Goal: Information Seeking & Learning: Learn about a topic

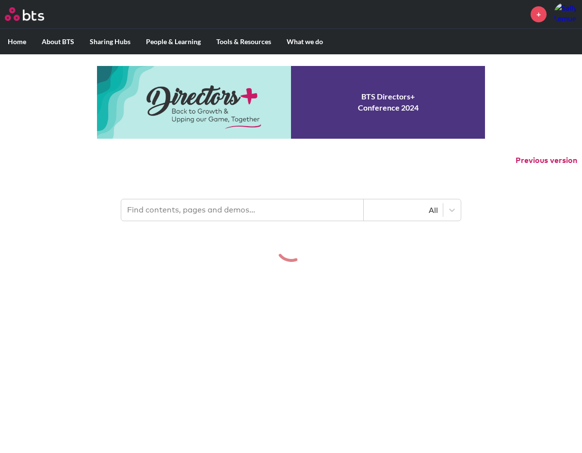
click at [94, 148] on div "MENU + Home About BTS Who we are How we work: Policies, Toolkits and Guidance I…" at bounding box center [291, 131] width 582 height 262
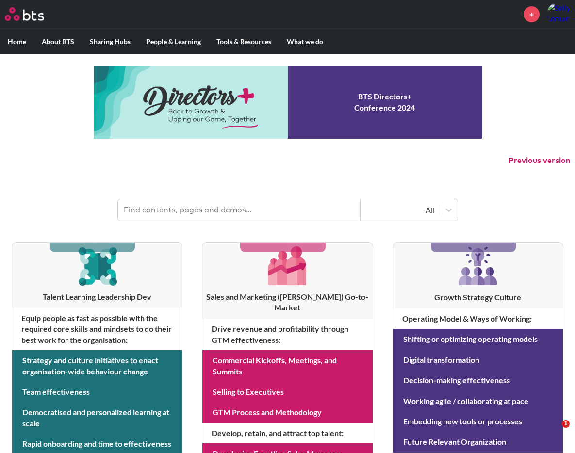
click at [231, 197] on header "All" at bounding box center [287, 205] width 575 height 50
click at [224, 207] on input "text" at bounding box center [239, 209] width 243 height 21
type input "six pitfalls"
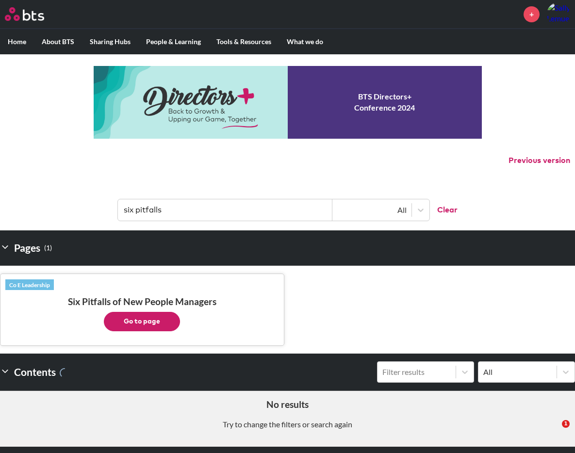
click at [151, 315] on button "Go to page" at bounding box center [142, 321] width 76 height 19
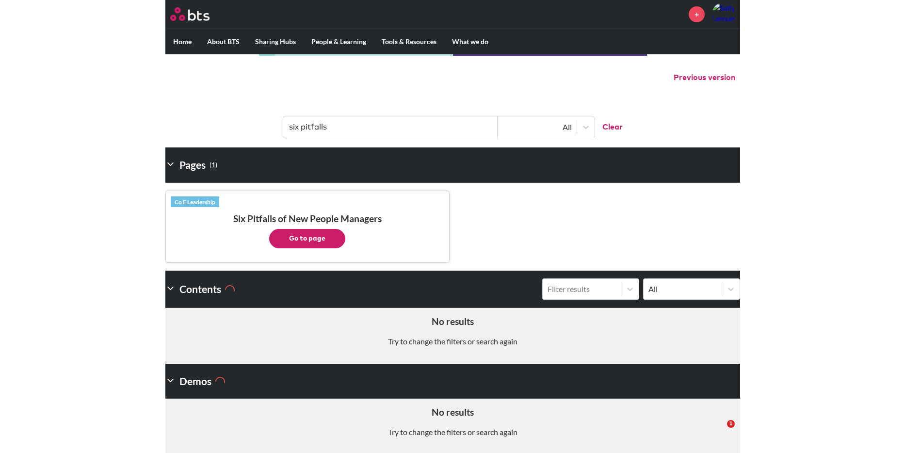
scroll to position [84, 0]
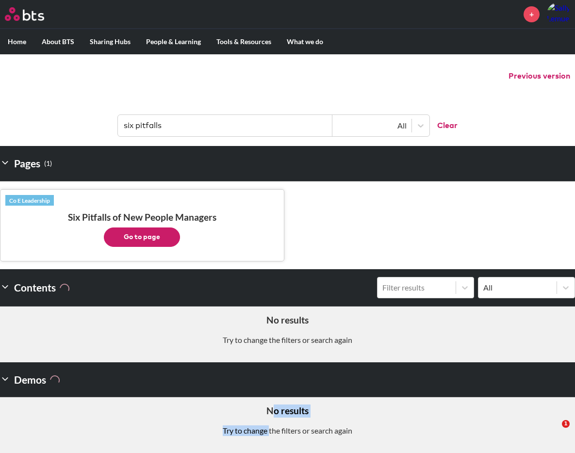
click at [270, 418] on aside "No results Try to change the filters or search again" at bounding box center [287, 424] width 575 height 55
click at [271, 418] on h5 "No results" at bounding box center [287, 411] width 560 height 13
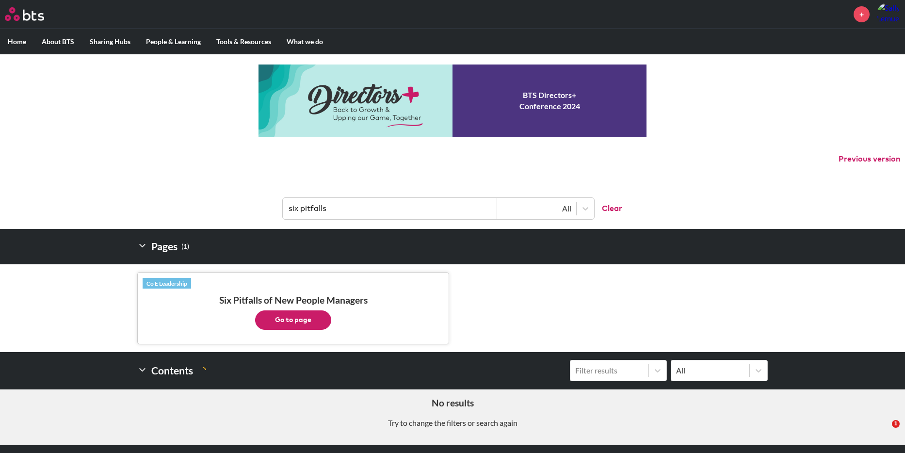
scroll to position [0, 0]
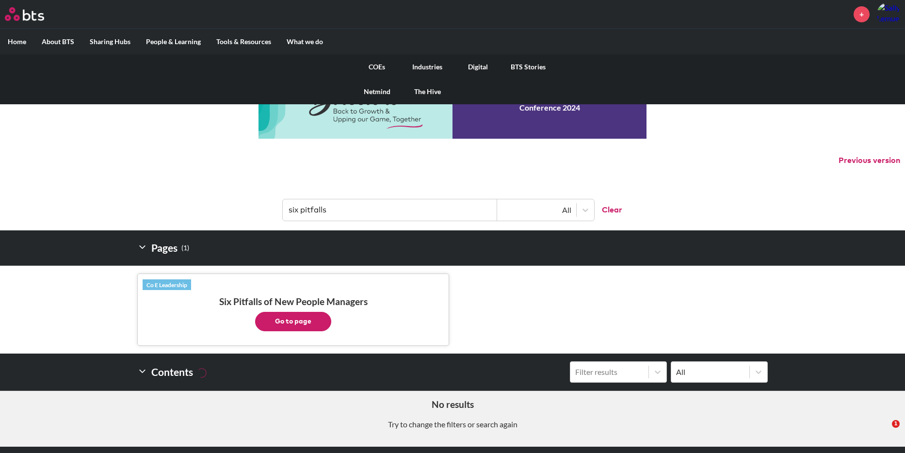
click at [475, 62] on link "Digital" at bounding box center [478, 66] width 50 height 25
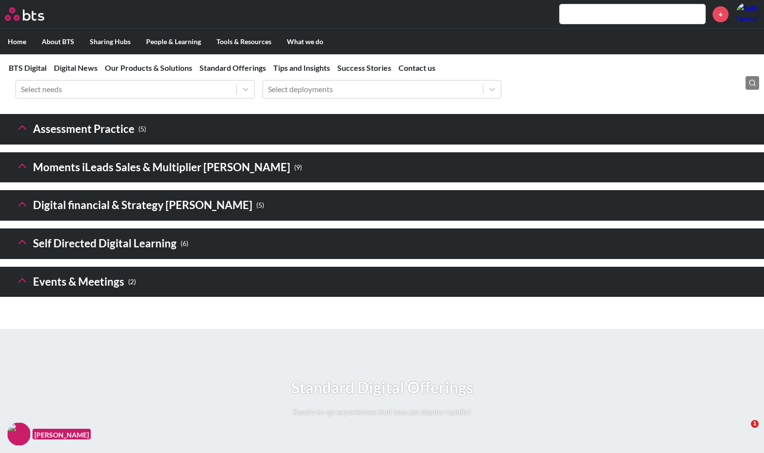
scroll to position [1359, 0]
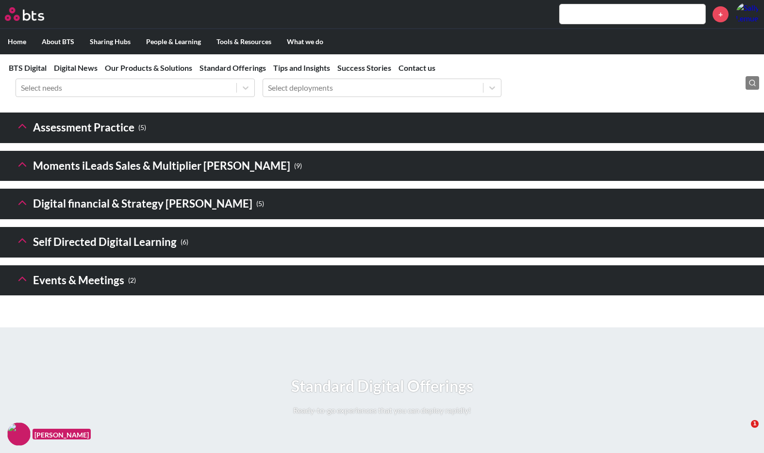
click at [22, 247] on icon at bounding box center [23, 241] width 14 height 14
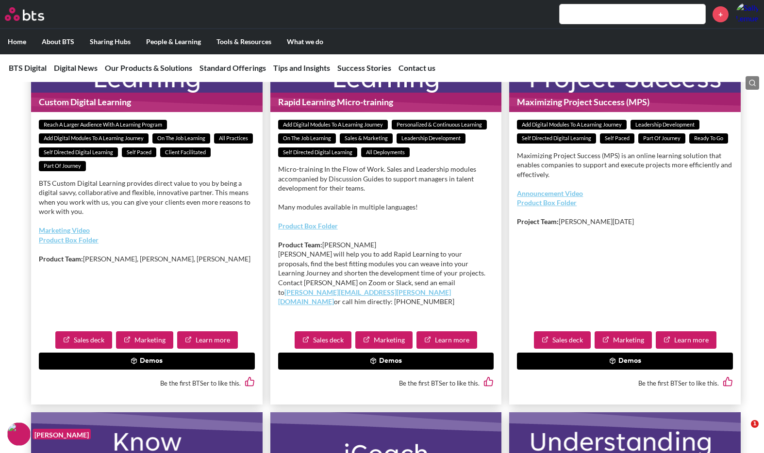
scroll to position [1456, 0]
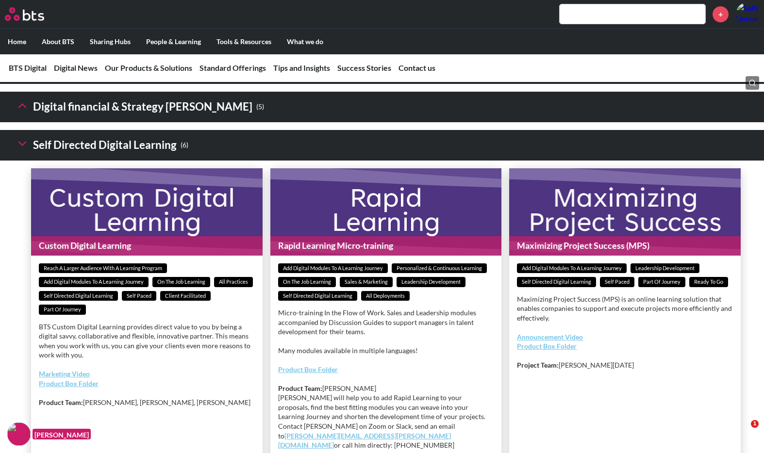
click at [23, 150] on icon at bounding box center [23, 144] width 14 height 14
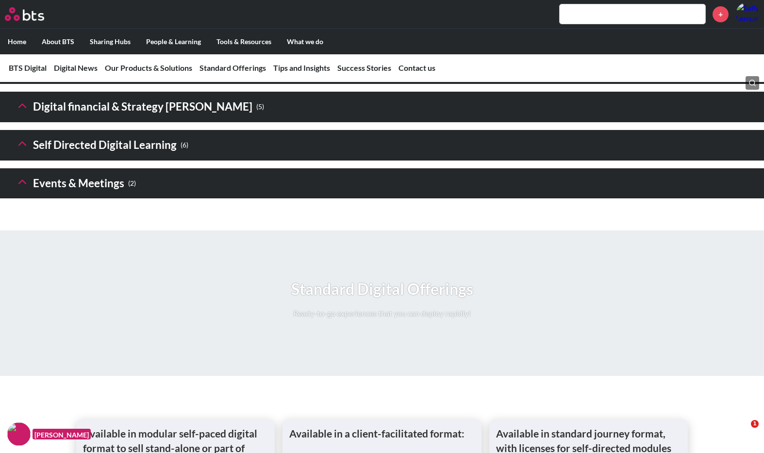
click at [22, 189] on icon at bounding box center [23, 182] width 14 height 14
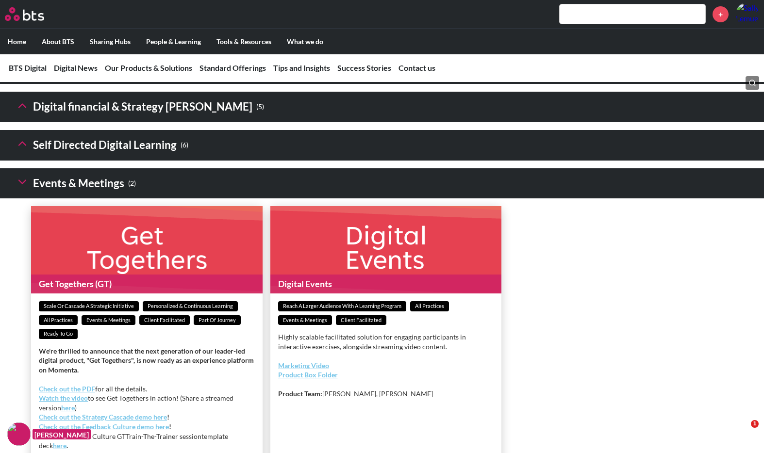
click at [22, 189] on icon at bounding box center [23, 182] width 14 height 14
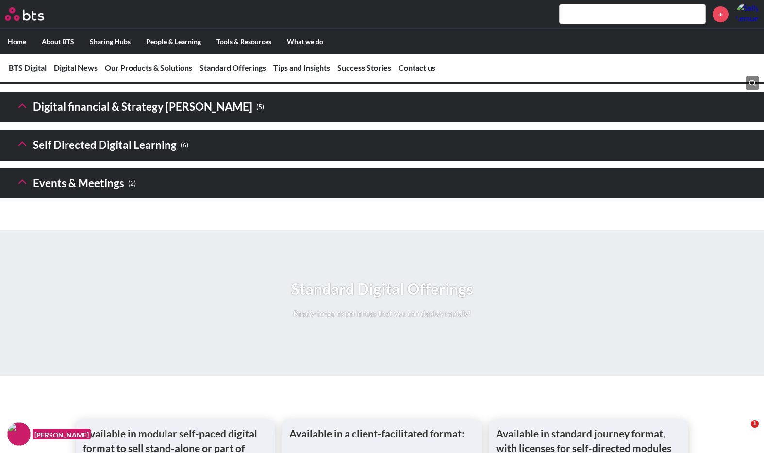
scroll to position [1359, 0]
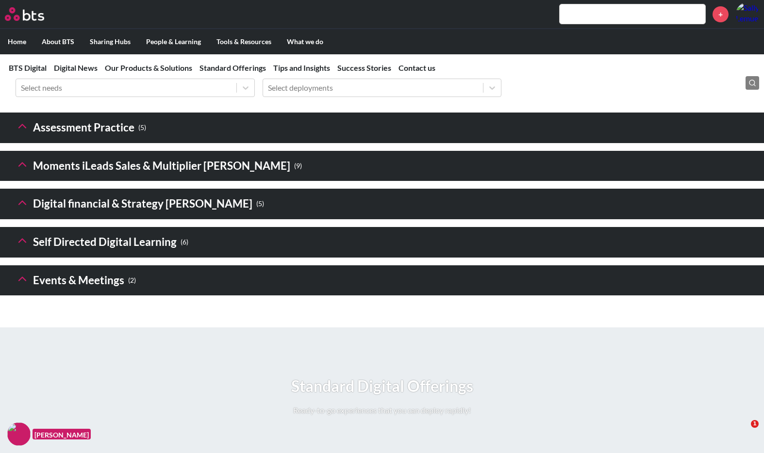
click at [20, 171] on icon at bounding box center [23, 165] width 14 height 14
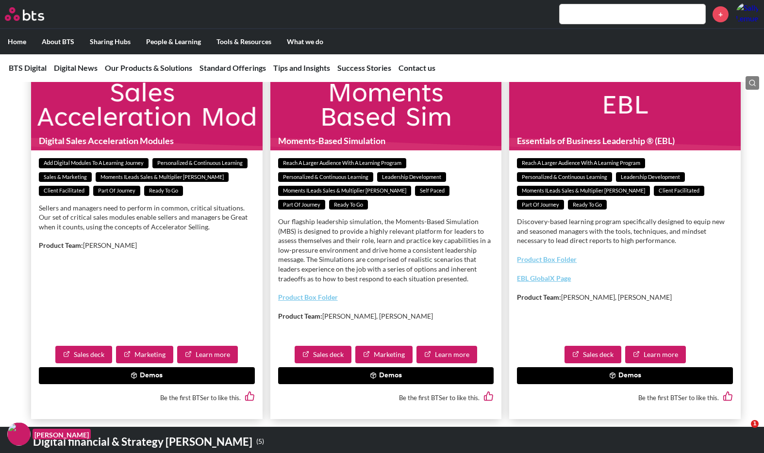
scroll to position [2184, 0]
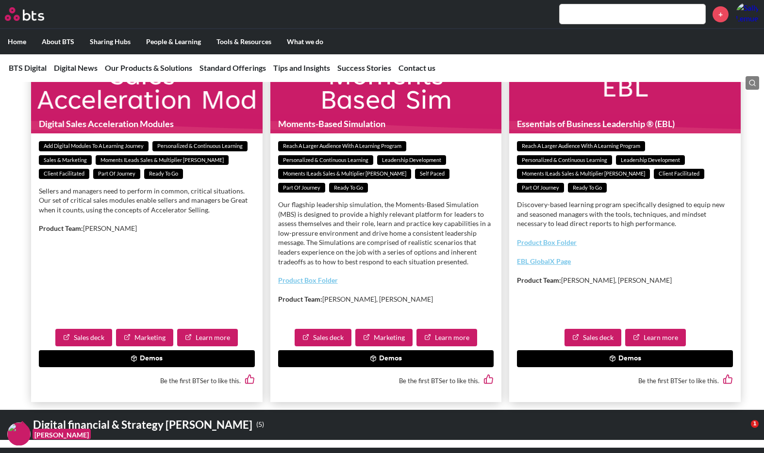
click at [396, 368] on button "Demos" at bounding box center [386, 358] width 216 height 17
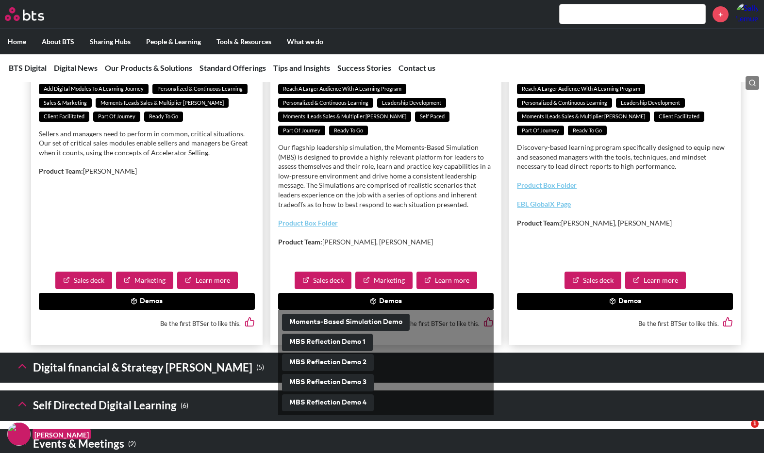
scroll to position [2329, 0]
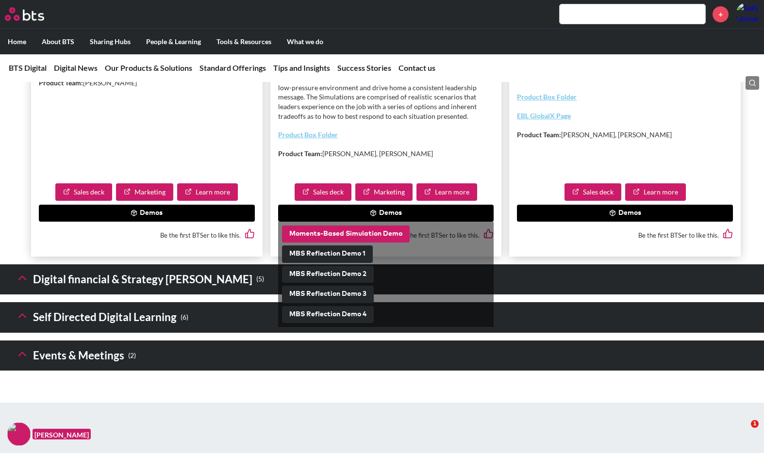
click at [345, 243] on button "Moments-Based Simulation Demo" at bounding box center [346, 234] width 128 height 17
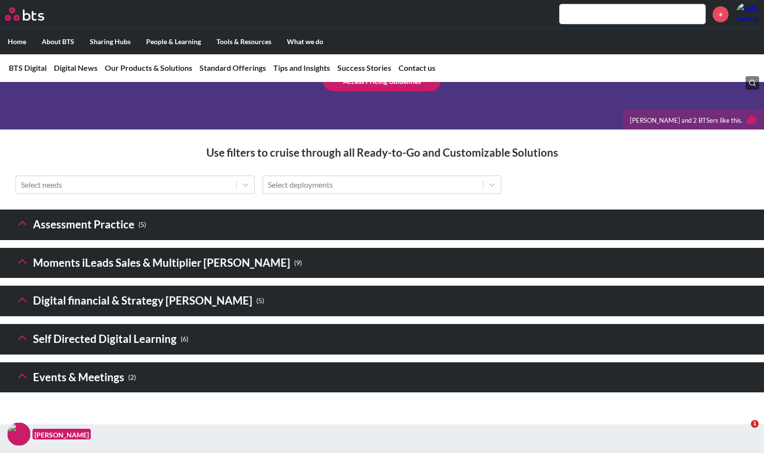
scroll to position [1359, 0]
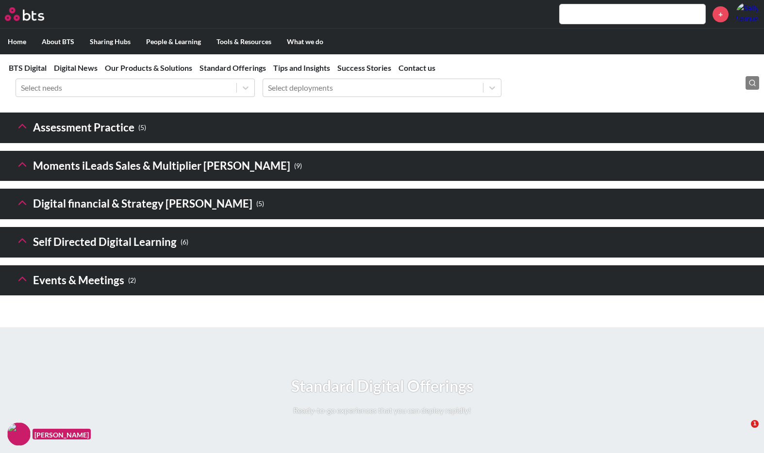
click at [26, 133] on icon at bounding box center [23, 126] width 14 height 14
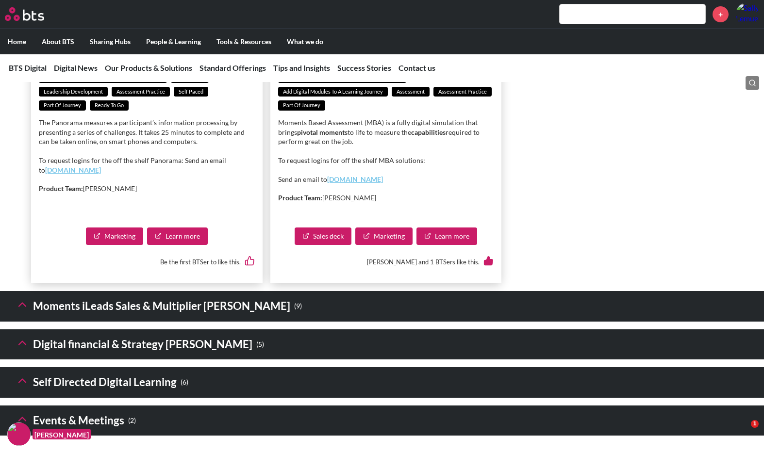
scroll to position [1989, 0]
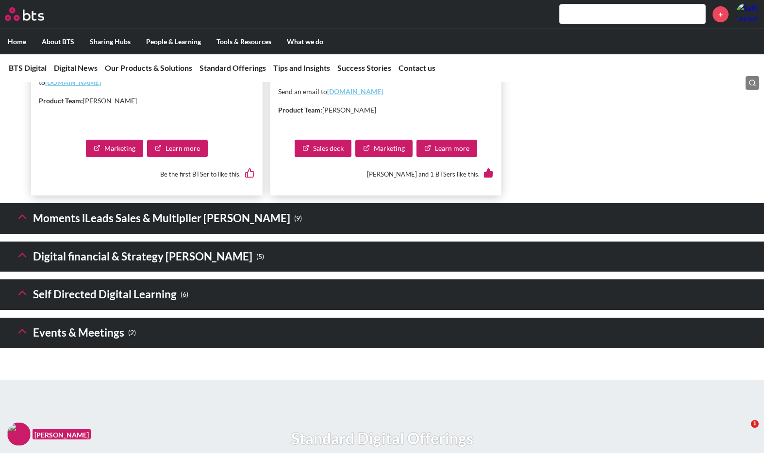
click at [24, 224] on icon at bounding box center [23, 217] width 14 height 14
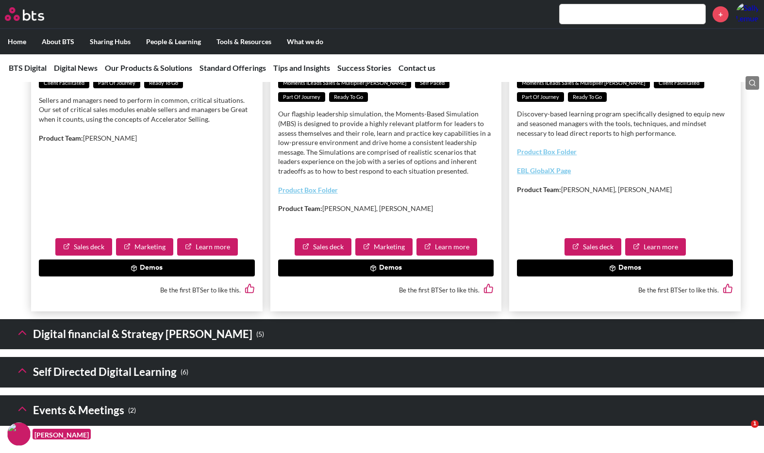
scroll to position [2960, 0]
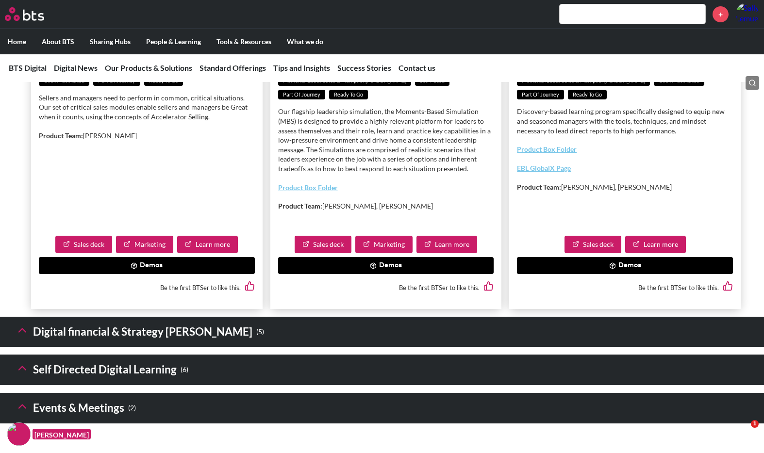
click at [639, 275] on button "Demos" at bounding box center [625, 265] width 216 height 17
click at [392, 275] on button "Demos" at bounding box center [386, 265] width 216 height 17
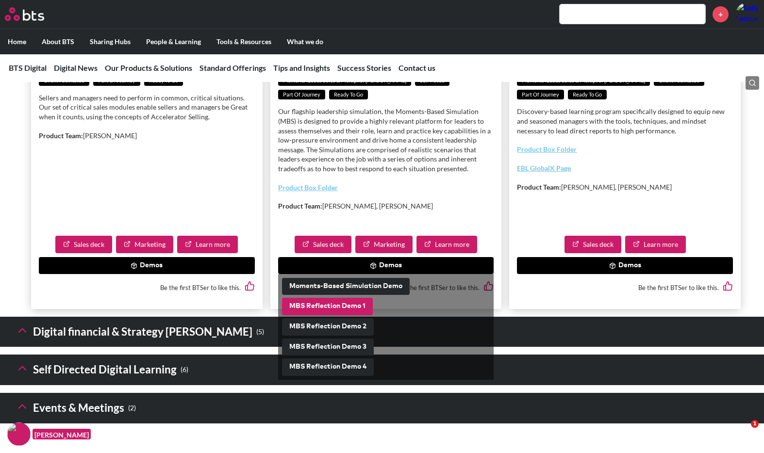
click at [334, 315] on button "MBS Reflection Demo 1" at bounding box center [327, 306] width 91 height 17
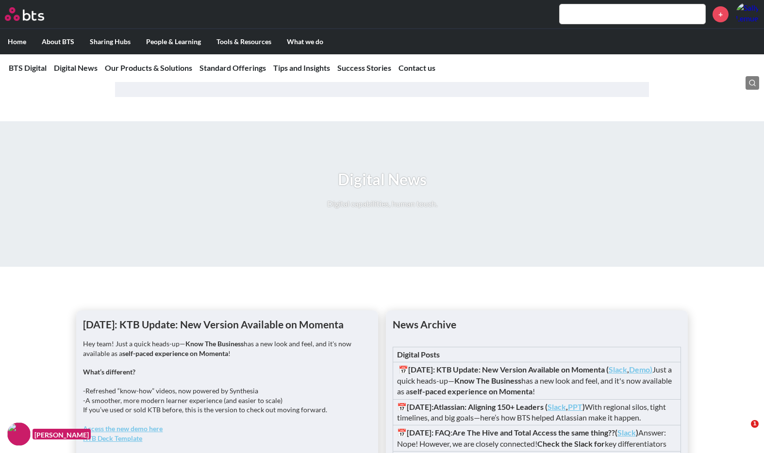
scroll to position [582, 0]
